Goal: Task Accomplishment & Management: Use online tool/utility

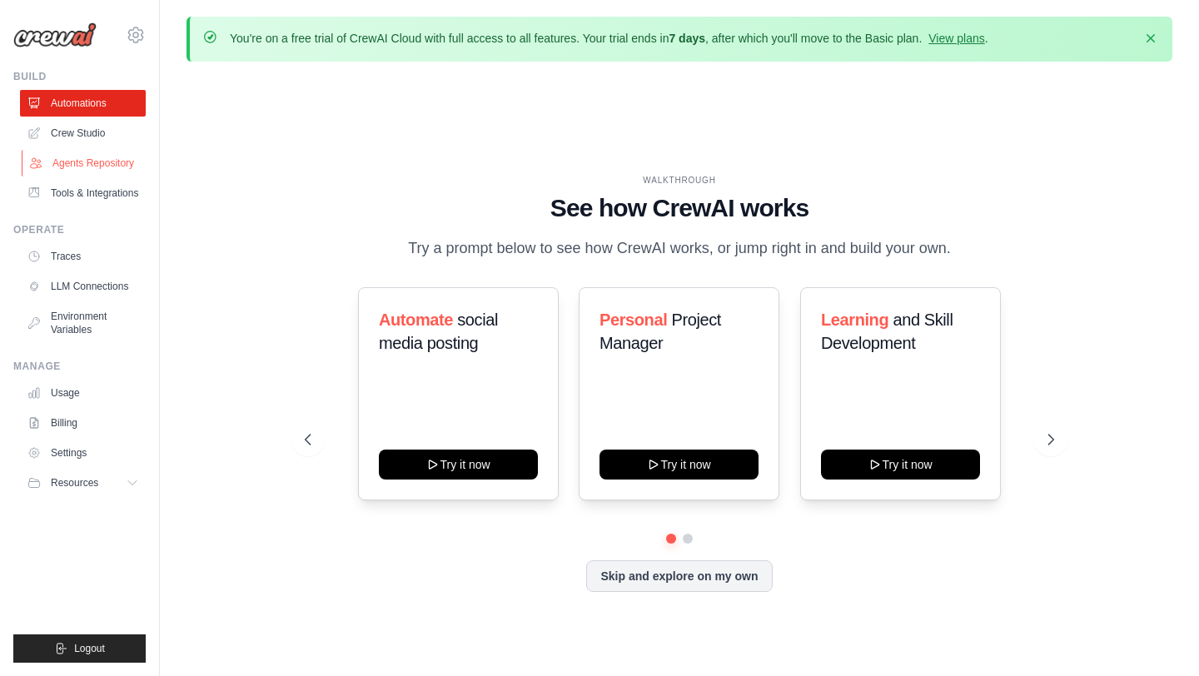
click at [82, 156] on link "Agents Repository" at bounding box center [85, 163] width 126 height 27
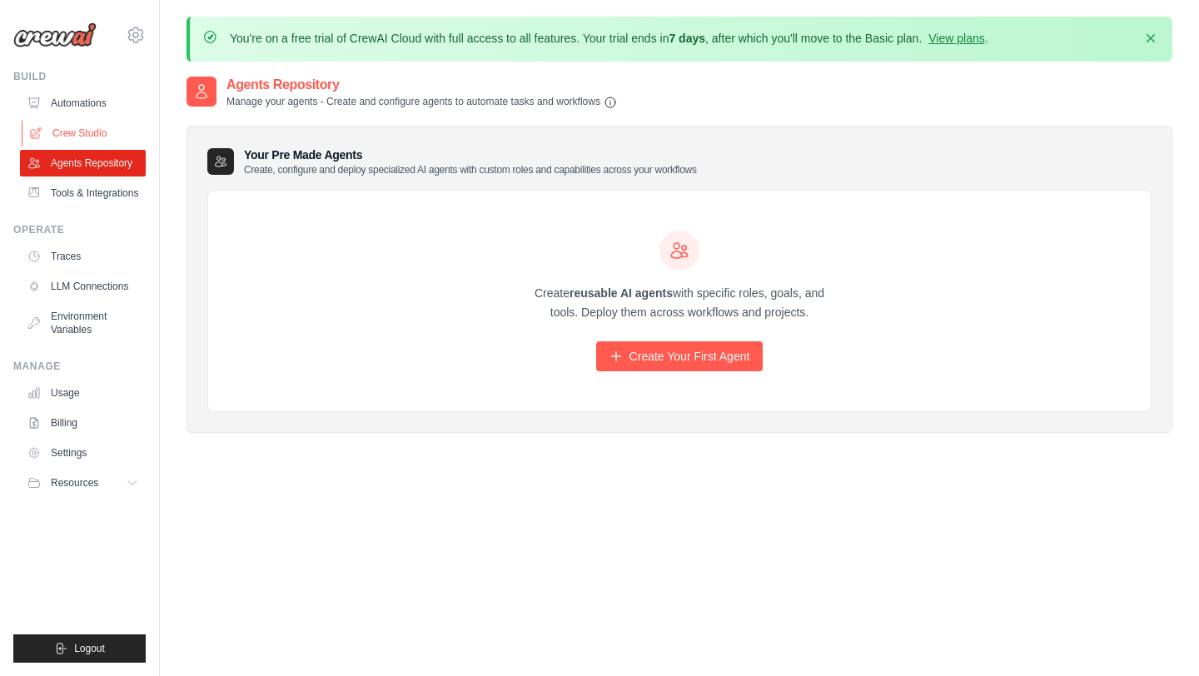
click at [47, 129] on link "Crew Studio" at bounding box center [85, 133] width 126 height 27
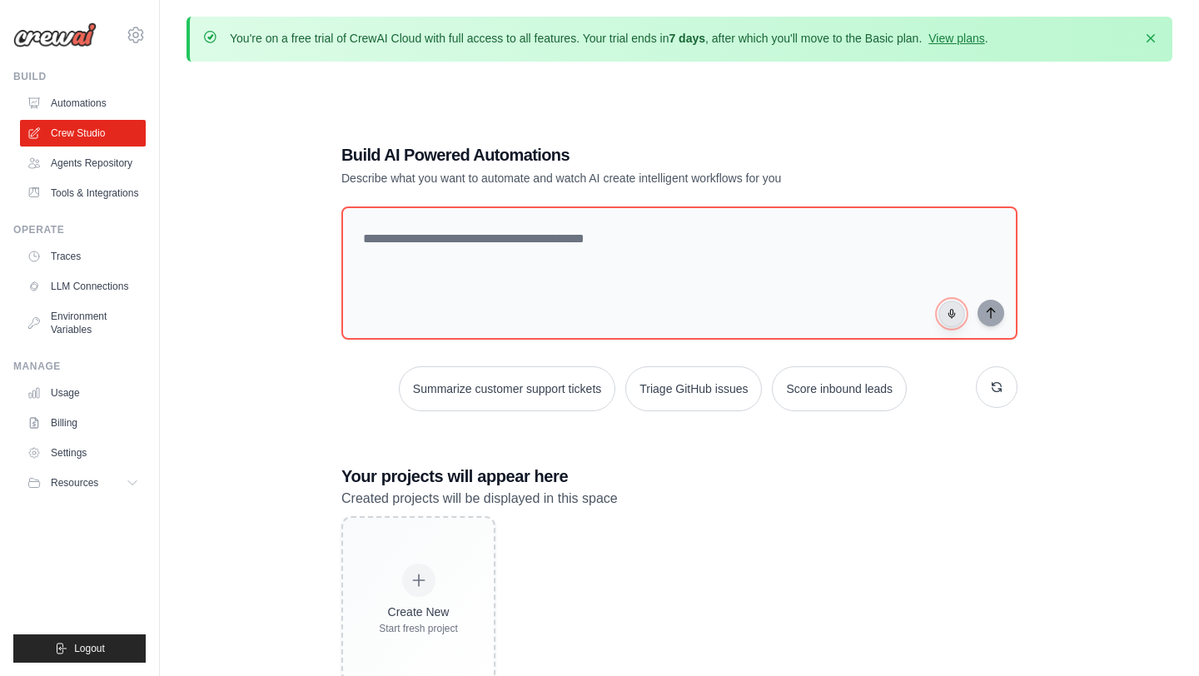
click at [949, 321] on button "button" at bounding box center [952, 314] width 27 height 27
click at [947, 318] on button "button" at bounding box center [952, 314] width 27 height 27
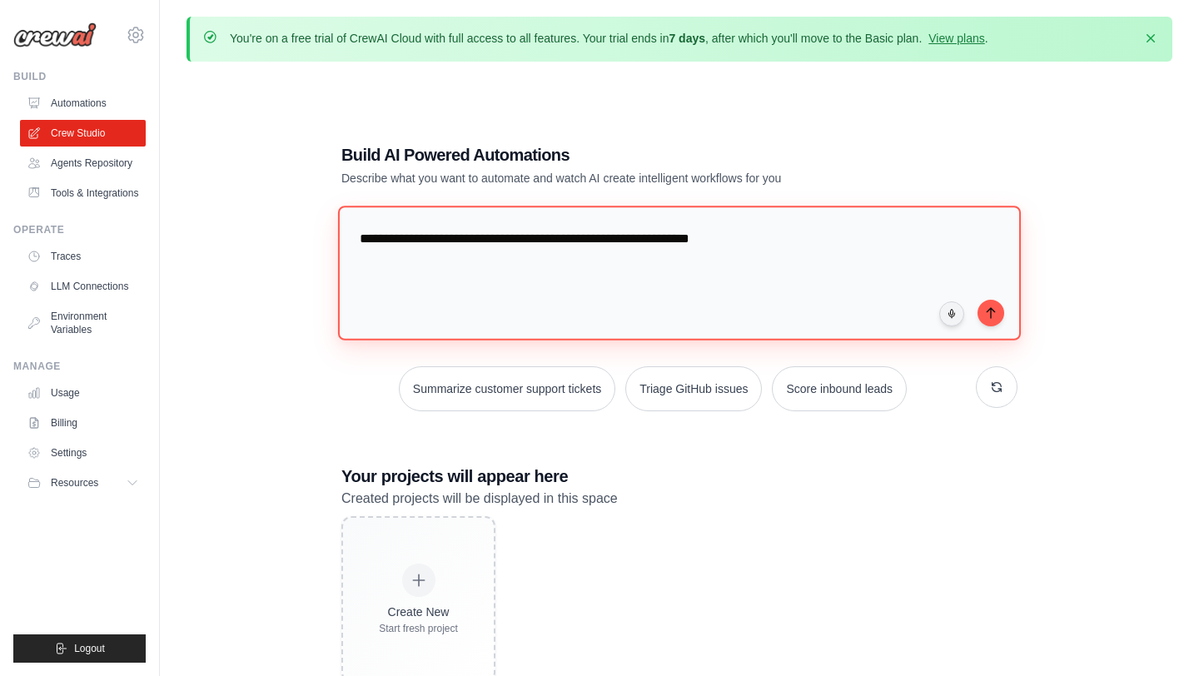
click at [770, 272] on textarea "**********" at bounding box center [679, 273] width 683 height 135
type textarea "**********"
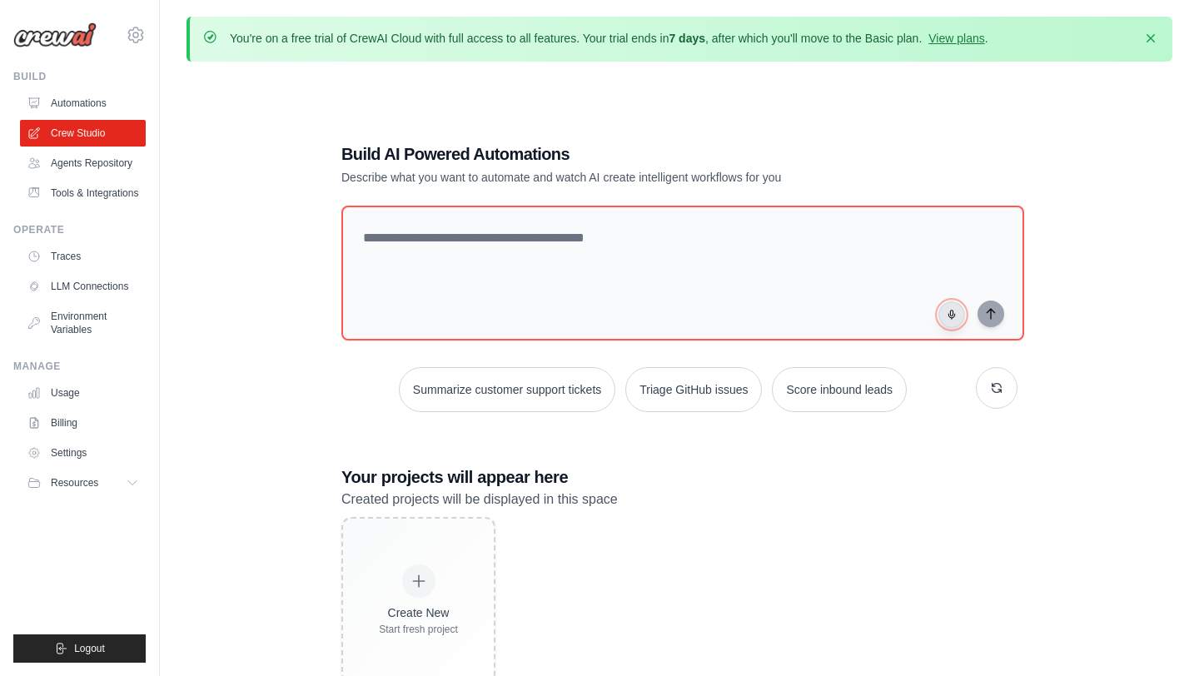
click at [944, 319] on button "button" at bounding box center [952, 314] width 27 height 27
click at [958, 322] on button "button" at bounding box center [952, 314] width 27 height 27
click at [994, 311] on icon "submit" at bounding box center [990, 312] width 13 height 13
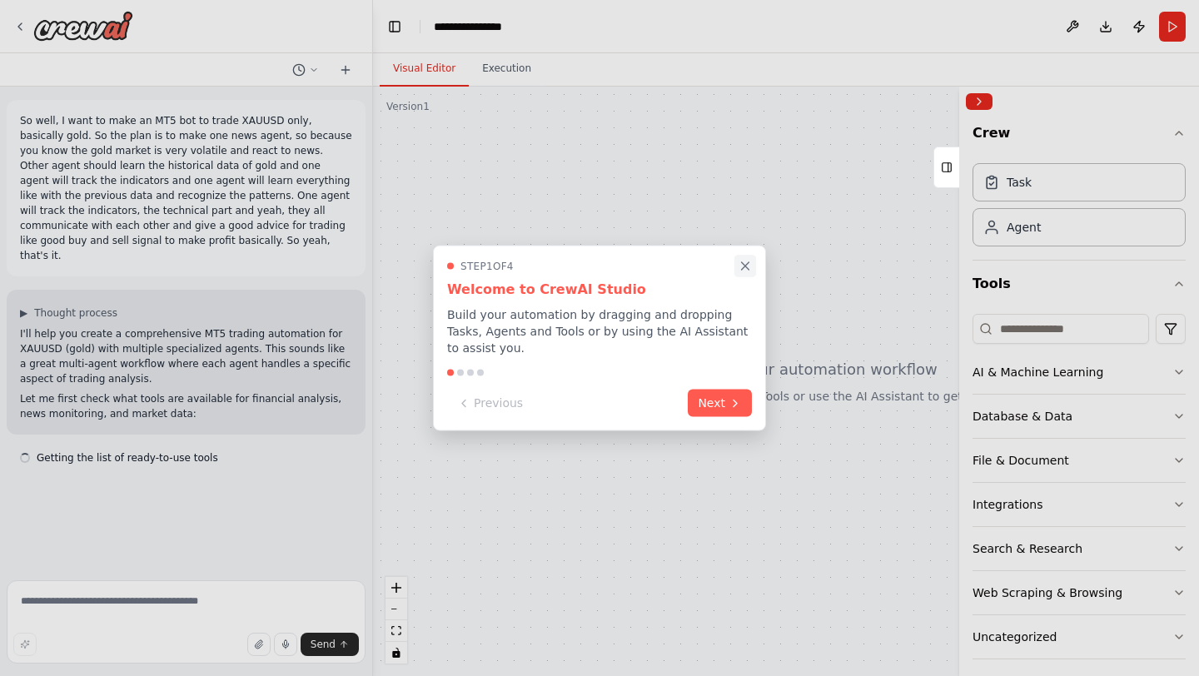
click at [743, 259] on icon "Close walkthrough" at bounding box center [745, 266] width 15 height 15
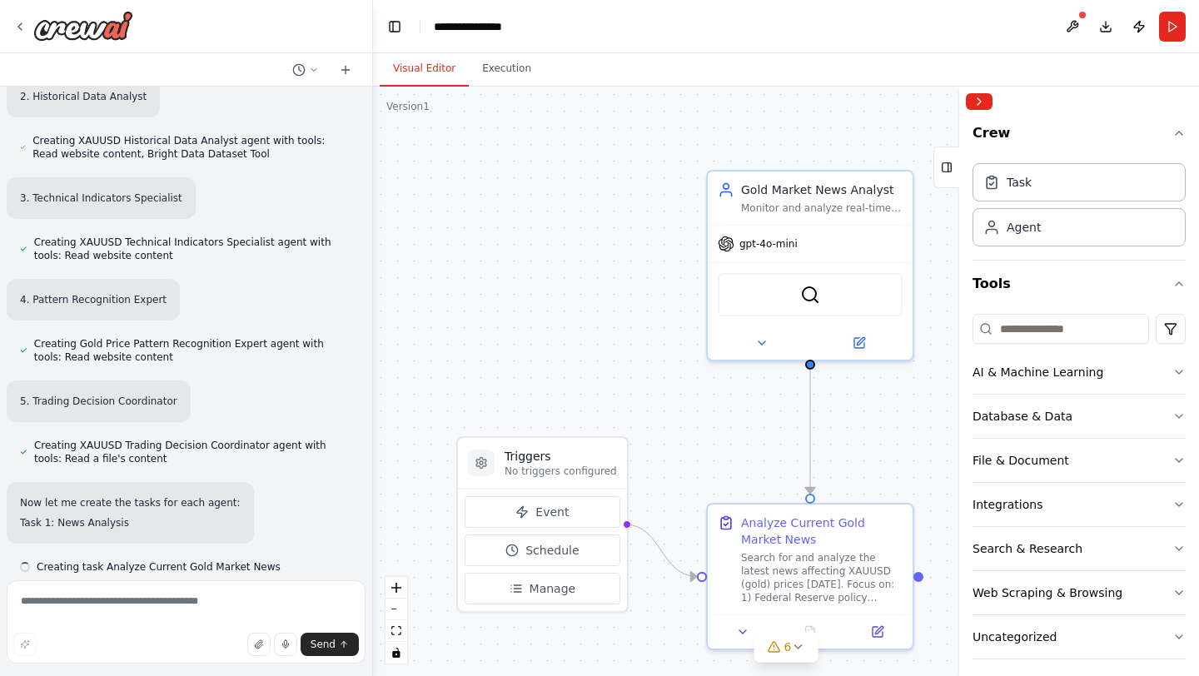
scroll to position [911, 0]
click at [798, 646] on icon at bounding box center [797, 646] width 13 height 13
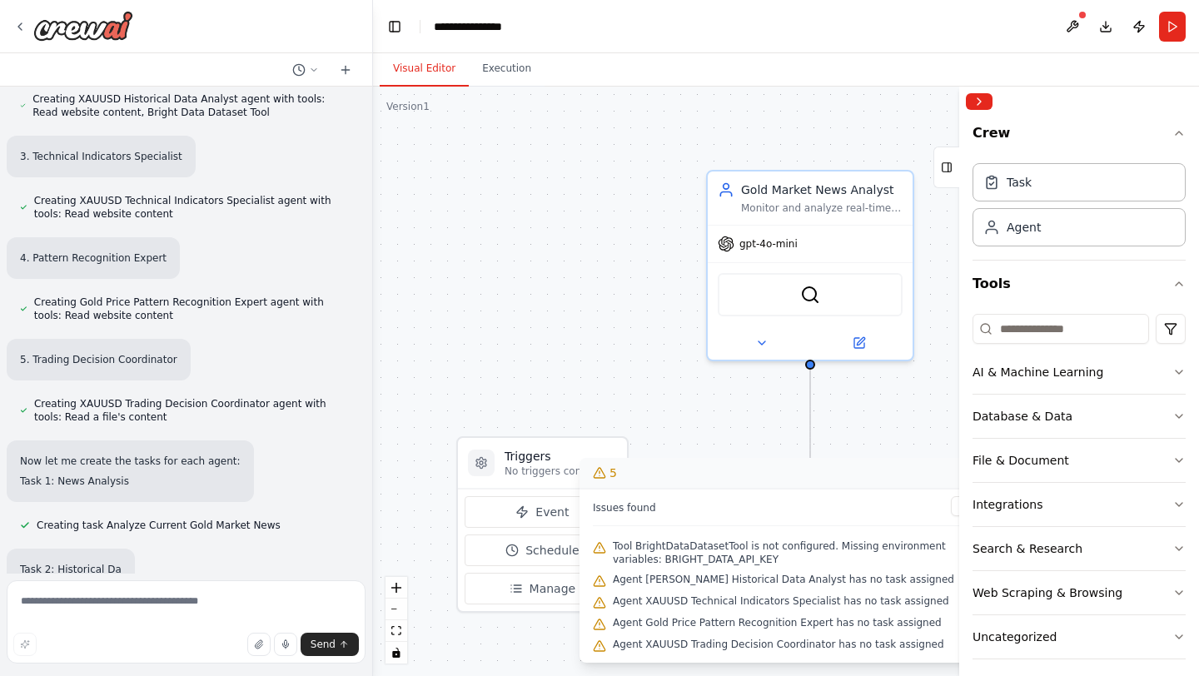
scroll to position [999, 0]
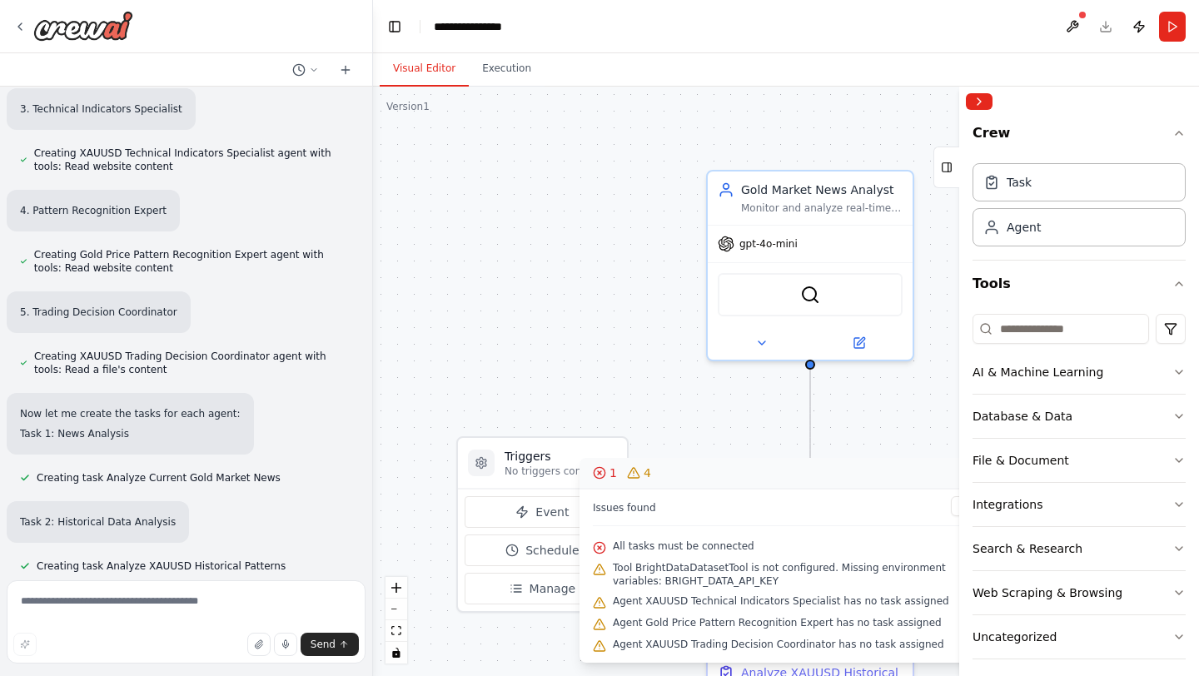
click at [605, 476] on circle at bounding box center [599, 472] width 11 height 11
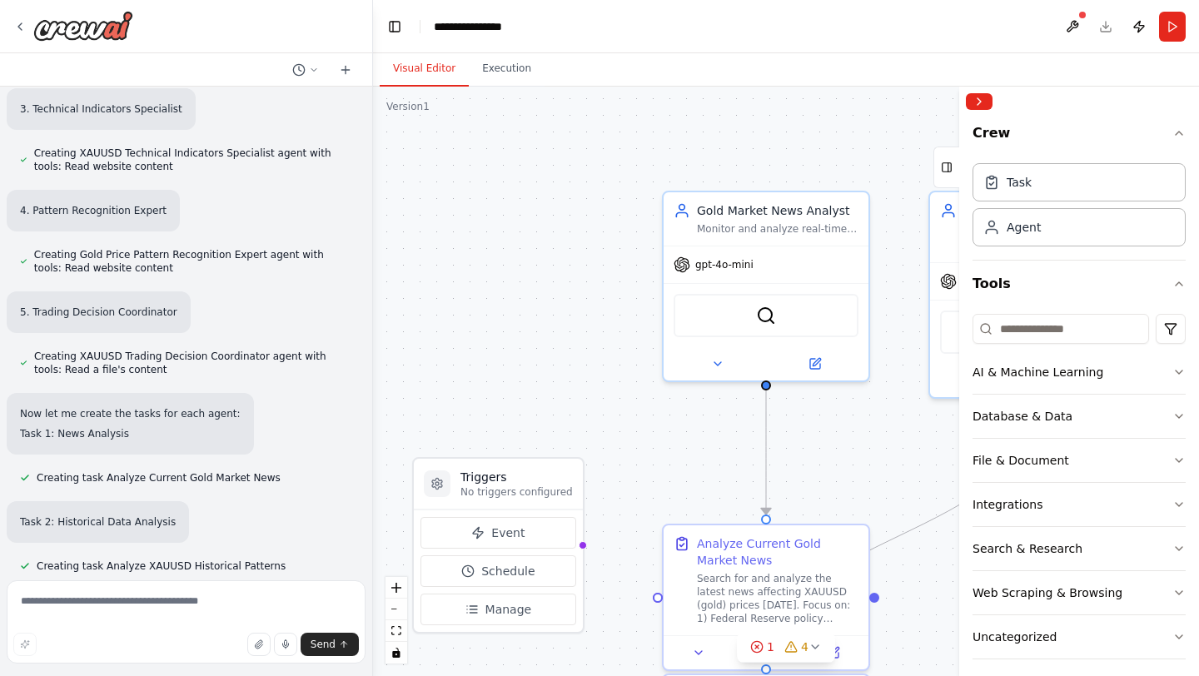
drag, startPoint x: 728, startPoint y: 410, endPoint x: 684, endPoint y: 431, distance: 48.8
click at [684, 431] on div ".deletable-edge-delete-btn { width: 20px; height: 20px; border: 0px solid #ffff…" at bounding box center [786, 382] width 826 height 590
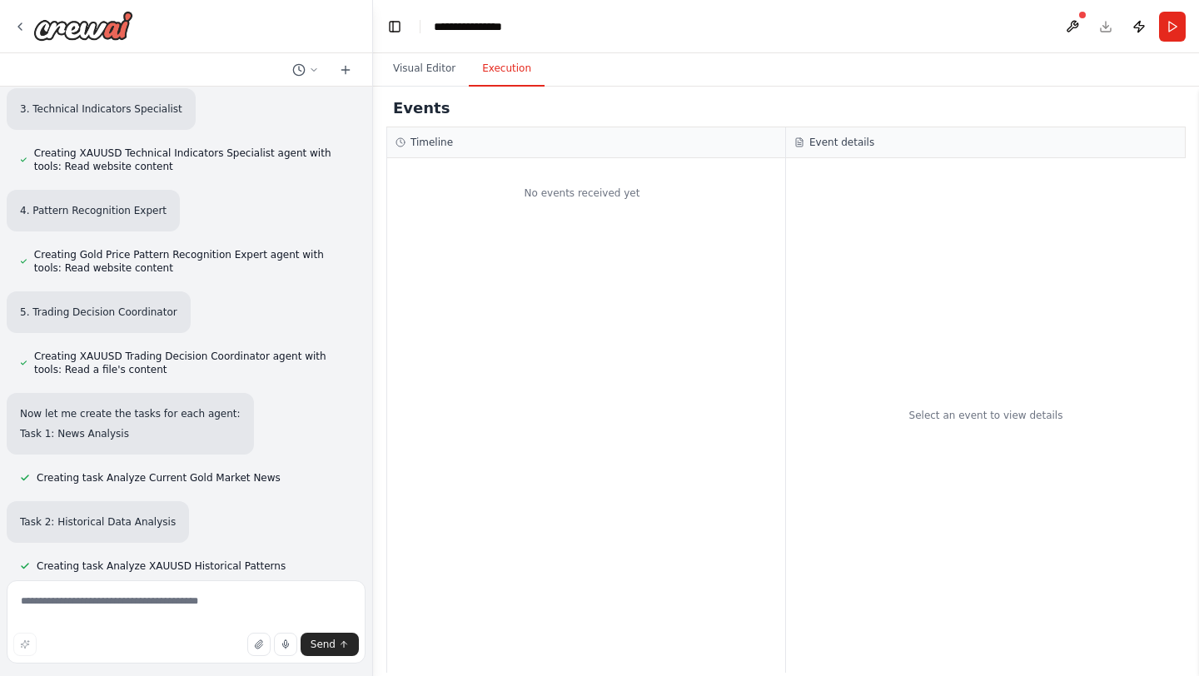
click at [521, 69] on button "Execution" at bounding box center [507, 69] width 76 height 35
click at [424, 70] on button "Visual Editor" at bounding box center [424, 69] width 89 height 35
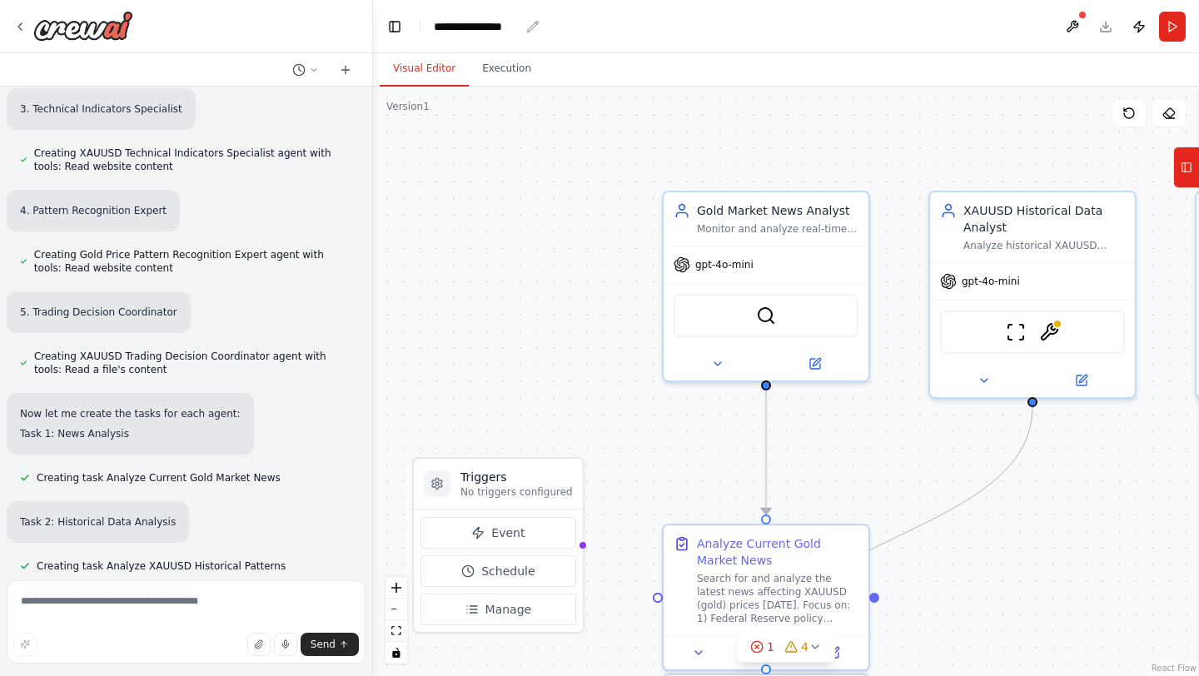
click at [471, 23] on div "**********" at bounding box center [477, 26] width 86 height 17
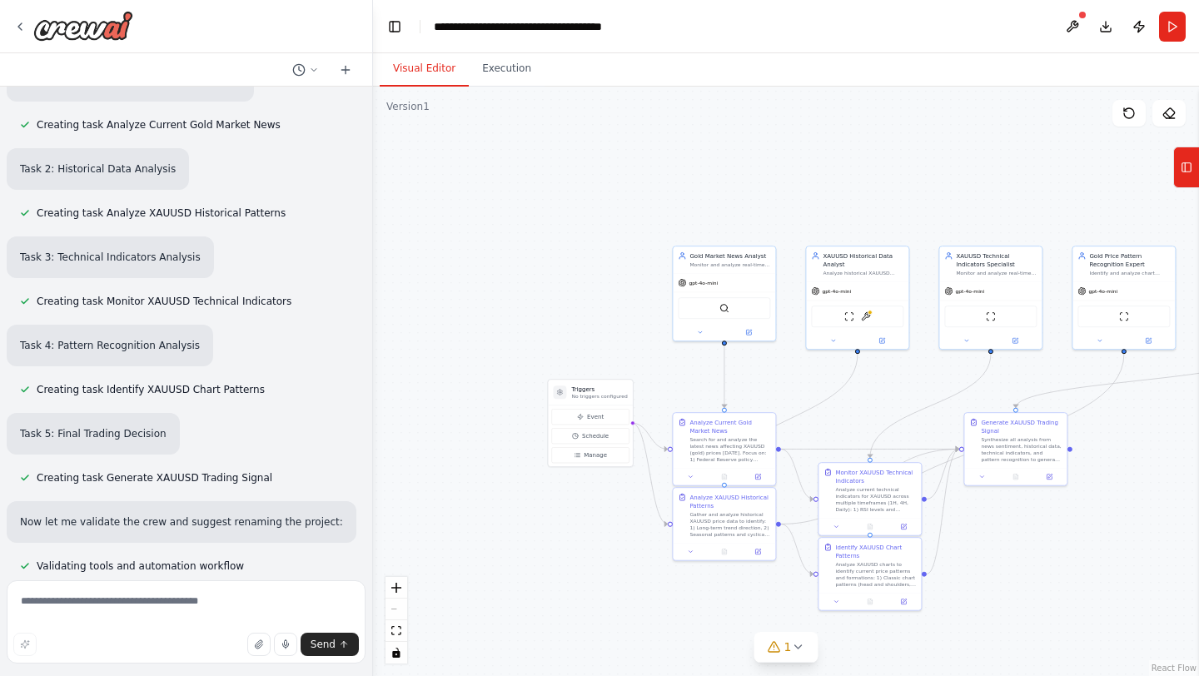
scroll to position [1386, 0]
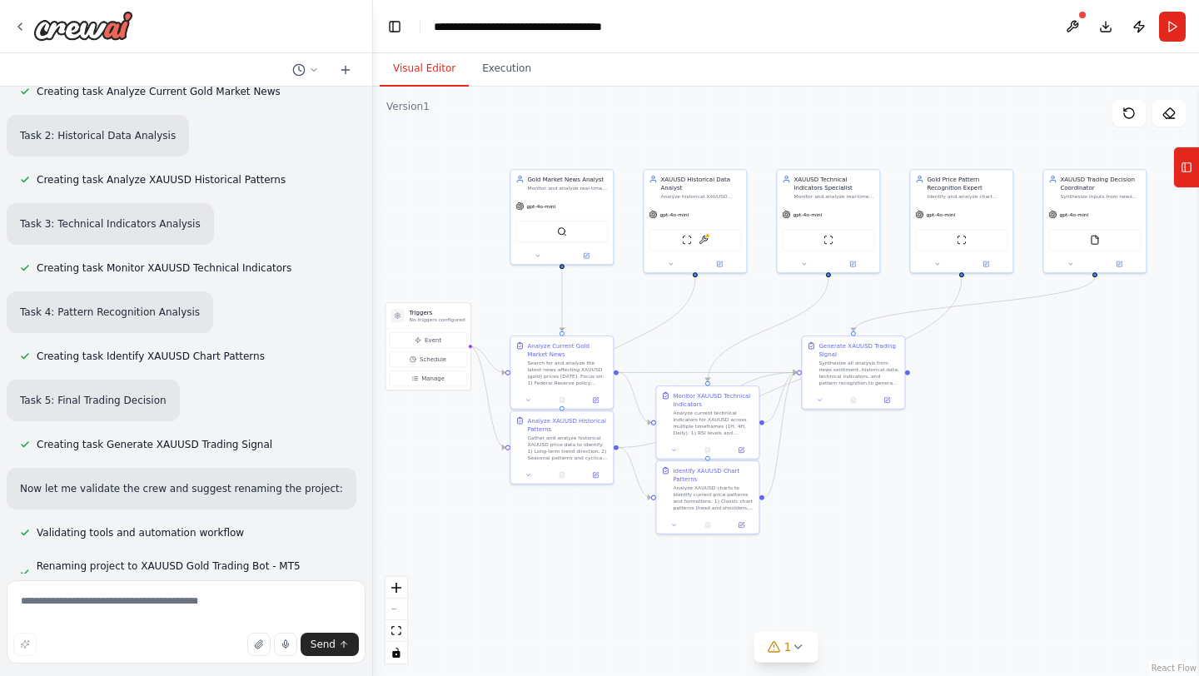
drag, startPoint x: 1027, startPoint y: 559, endPoint x: 865, endPoint y: 482, distance: 179.6
click at [865, 482] on div ".deletable-edge-delete-btn { width: 20px; height: 20px; border: 0px solid #ffff…" at bounding box center [786, 382] width 826 height 590
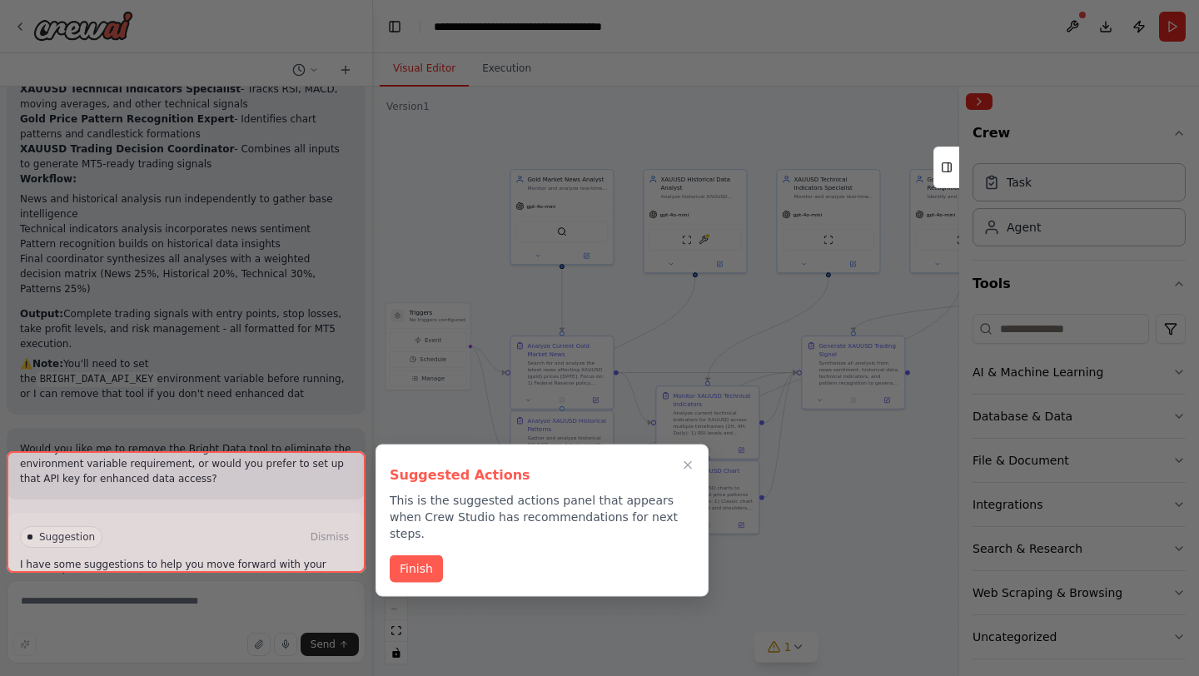
scroll to position [2065, 0]
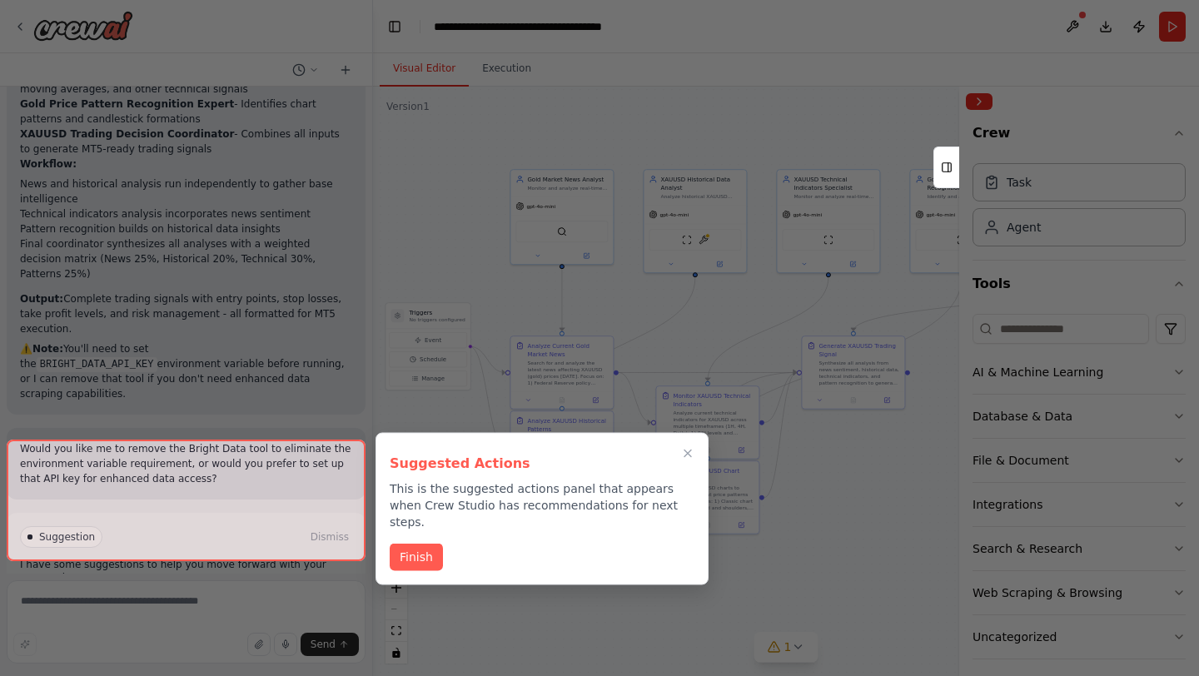
click at [260, 541] on div at bounding box center [186, 501] width 359 height 122
click at [164, 536] on div at bounding box center [186, 501] width 359 height 122
click at [406, 542] on button "Finish" at bounding box center [416, 555] width 53 height 27
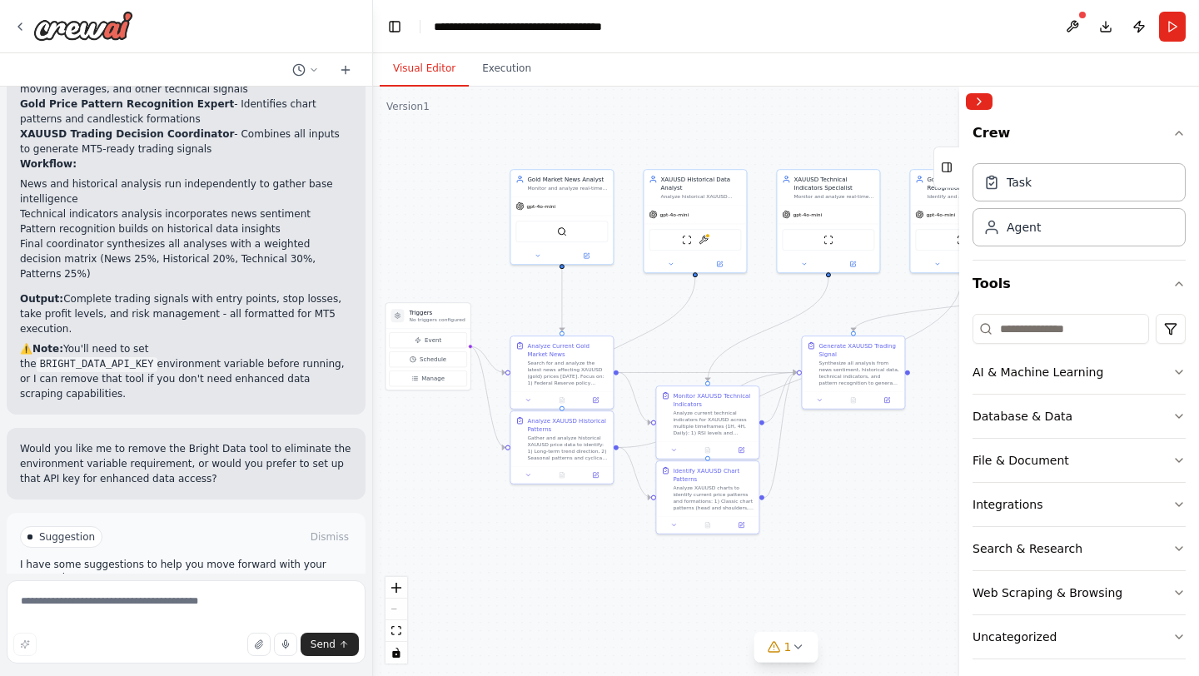
click at [167, 595] on button "Run Automation" at bounding box center [186, 608] width 332 height 27
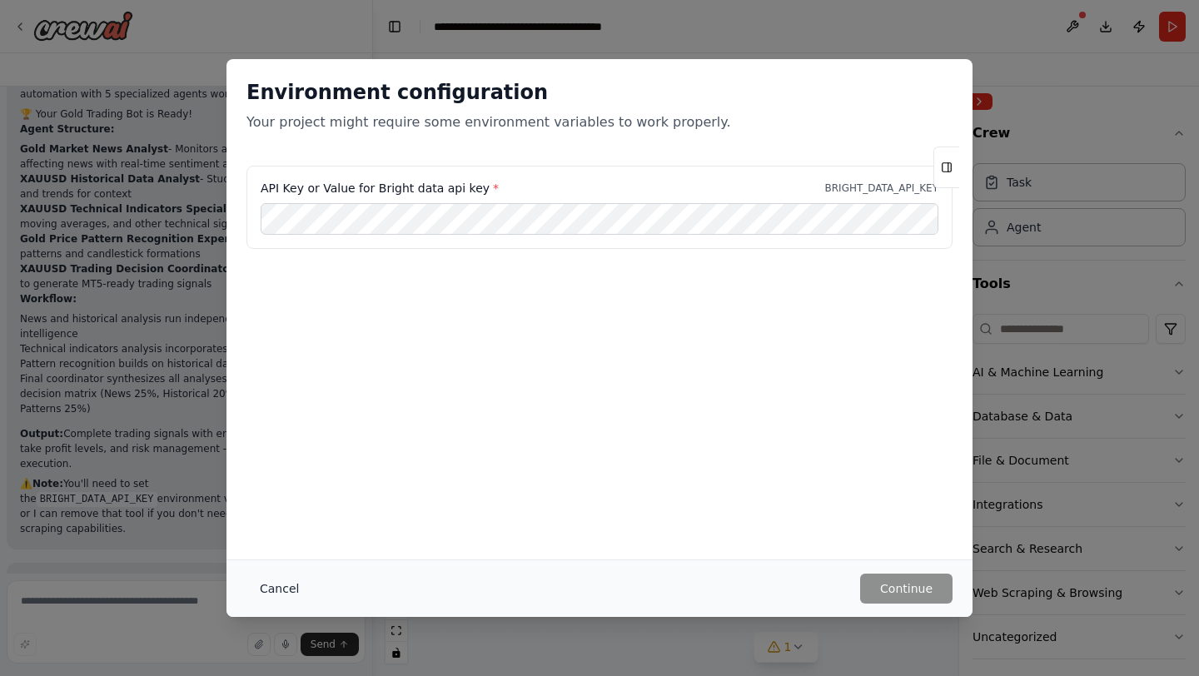
click at [279, 581] on button "Cancel" at bounding box center [280, 589] width 66 height 30
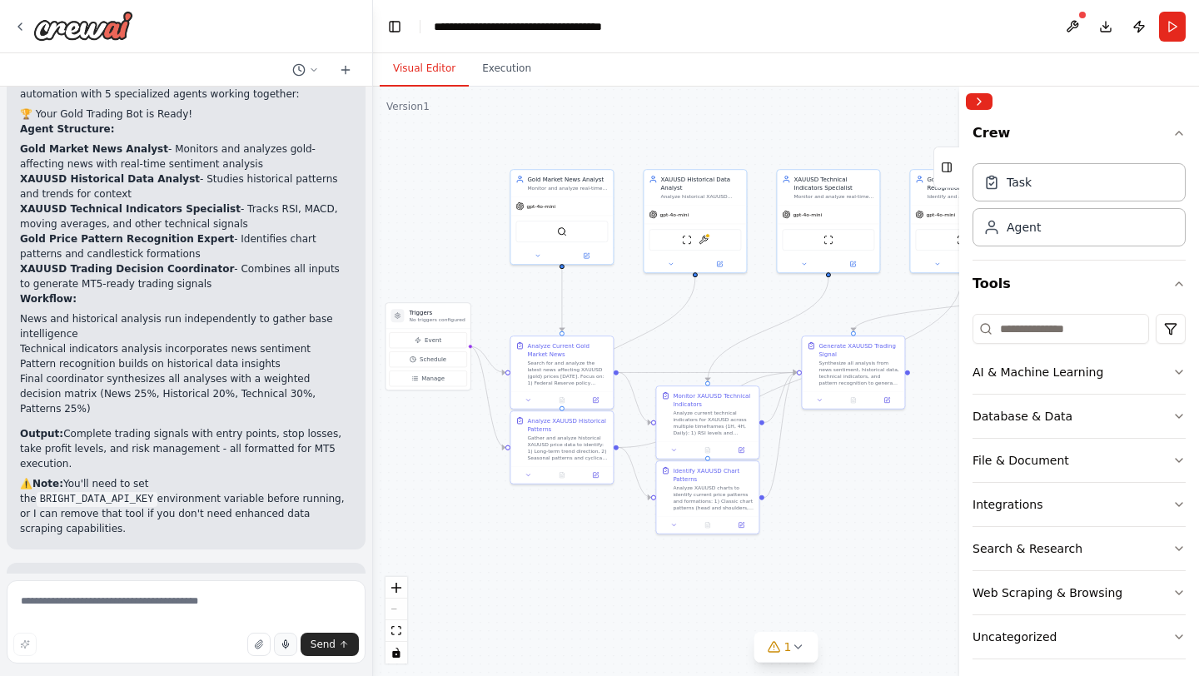
click at [291, 644] on icon "button" at bounding box center [286, 645] width 10 height 10
click at [321, 648] on span "Send" at bounding box center [323, 644] width 25 height 13
click at [289, 645] on rect "button" at bounding box center [285, 644] width 7 height 7
type textarea "**********"
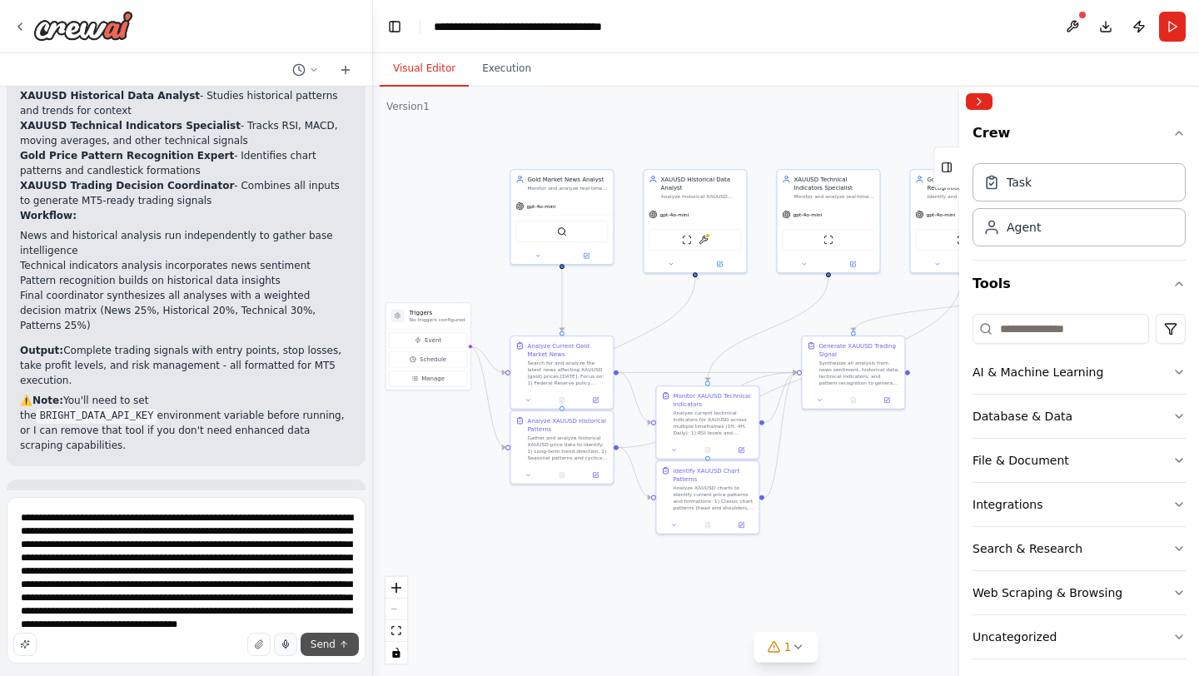
click at [326, 639] on span "Send" at bounding box center [323, 644] width 25 height 13
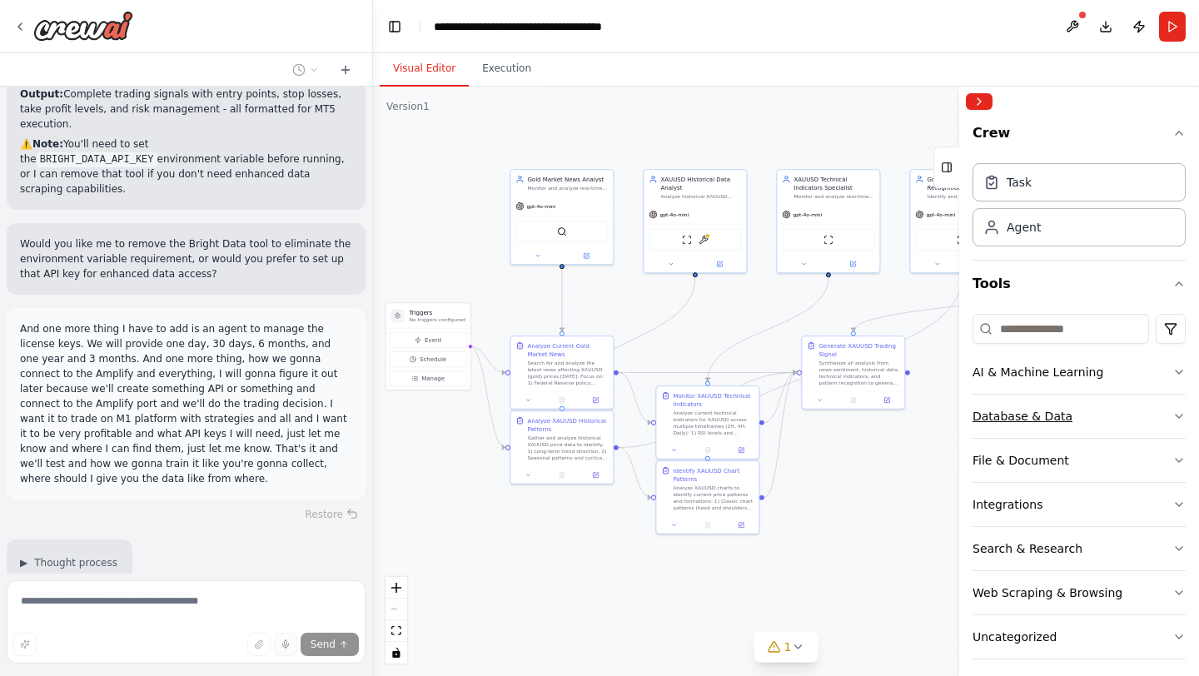
scroll to position [2275, 0]
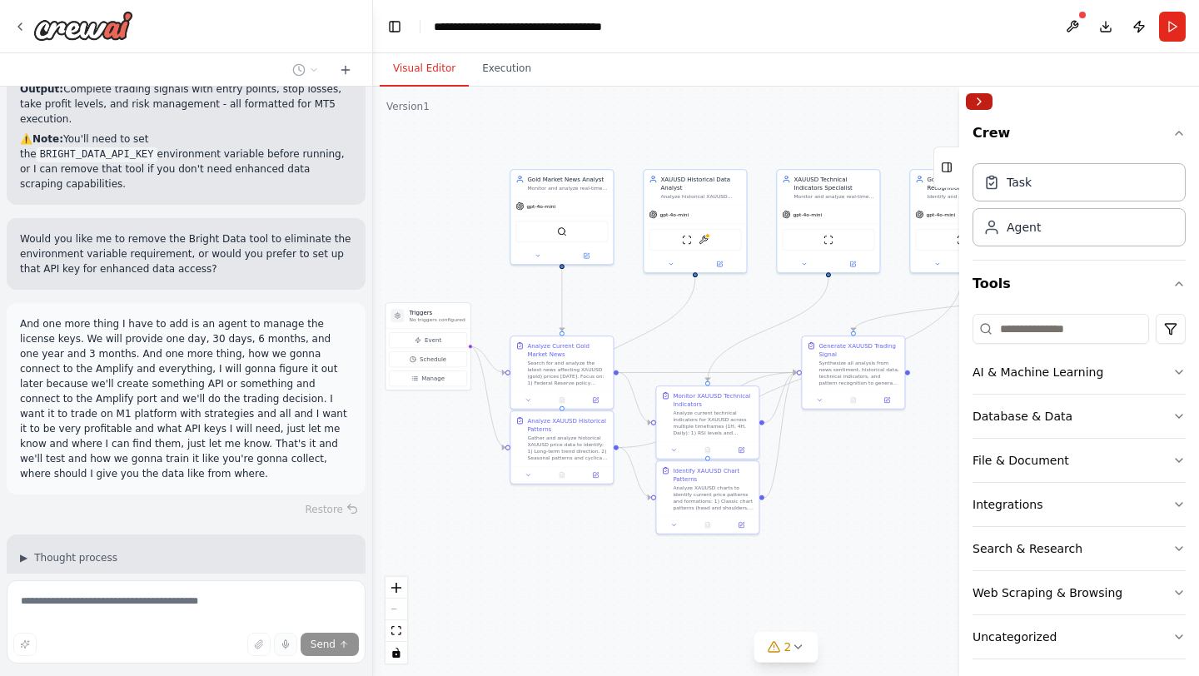
click at [986, 94] on button "Collapse right sidebar" at bounding box center [979, 101] width 27 height 17
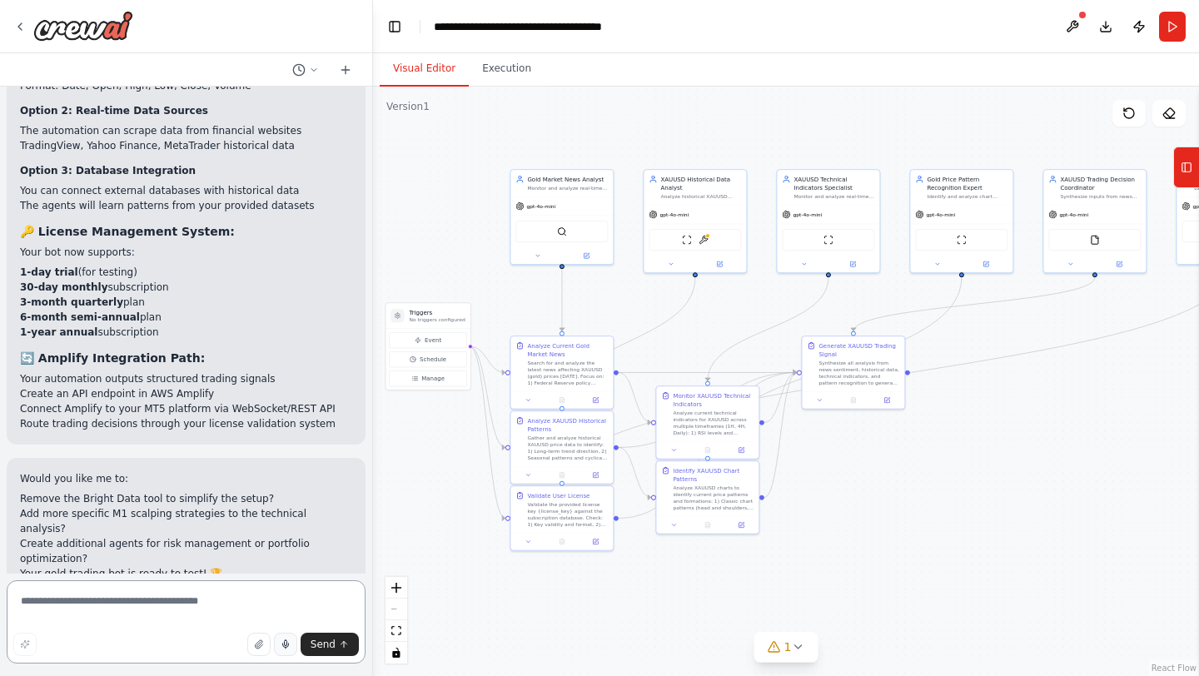
scroll to position [3691, 0]
